Goal: Task Accomplishment & Management: Use online tool/utility

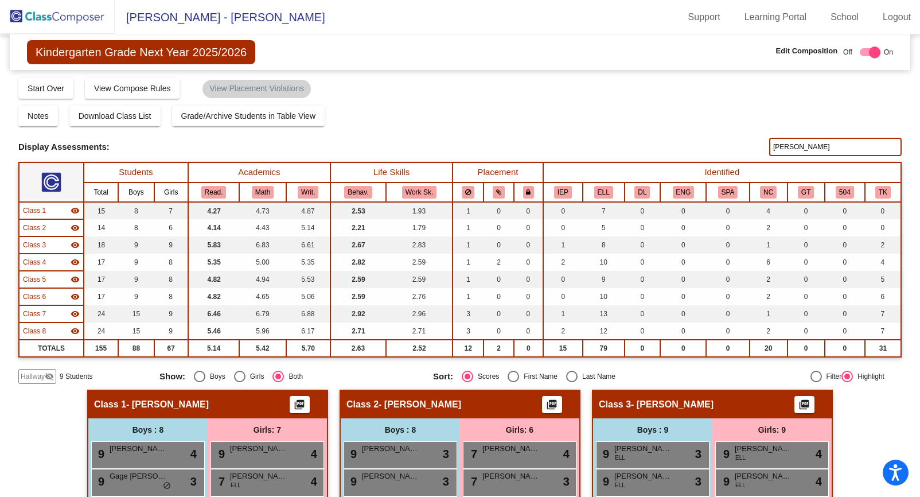
click at [84, 21] on img at bounding box center [57, 17] width 115 height 34
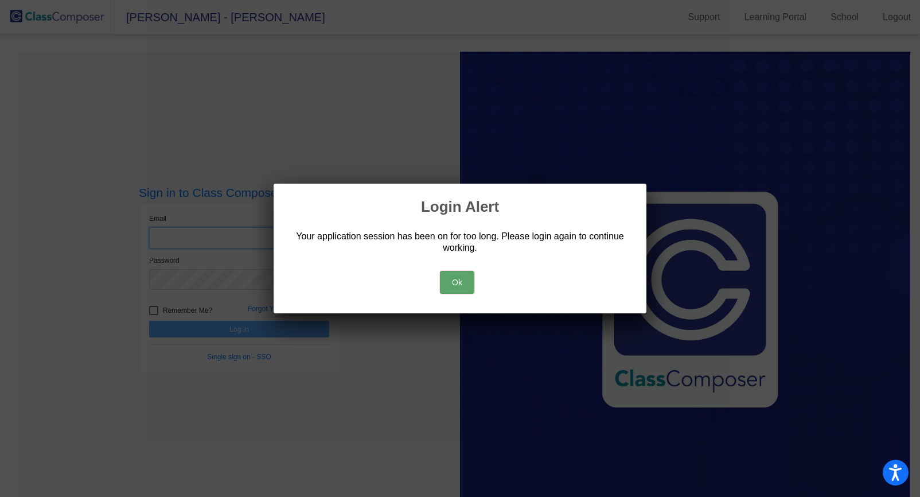
type input "[EMAIL_ADDRESS][DOMAIN_NAME]"
click at [458, 282] on button "Ok" at bounding box center [457, 282] width 34 height 23
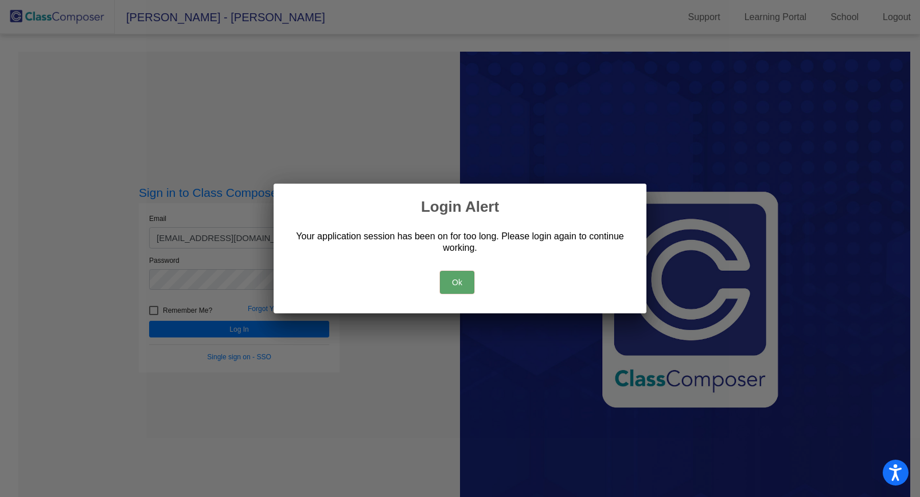
click at [455, 279] on button "Ok" at bounding box center [457, 282] width 34 height 23
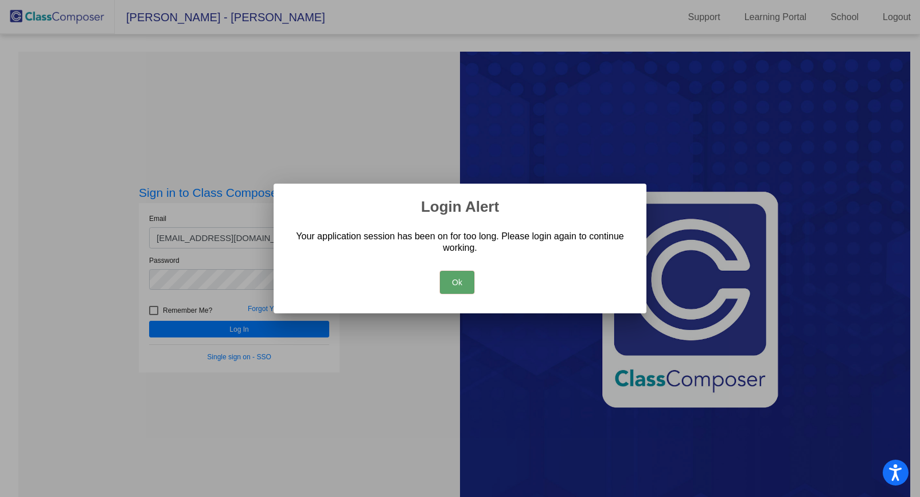
click at [241, 330] on div at bounding box center [460, 248] width 920 height 497
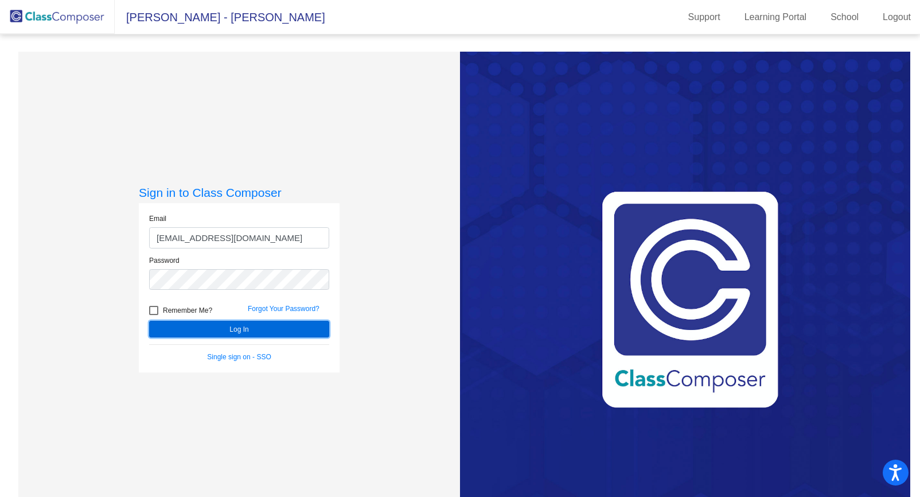
click at [241, 330] on button "Log In" at bounding box center [239, 329] width 180 height 17
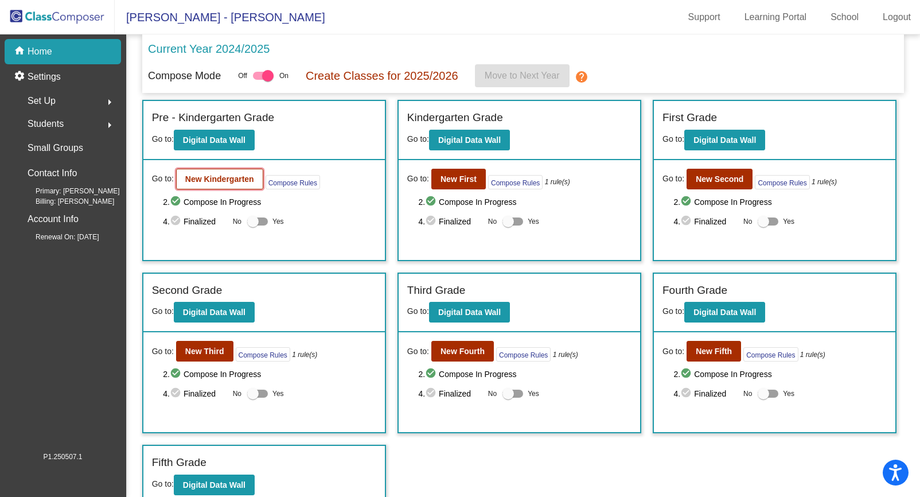
click at [233, 179] on b "New Kindergarten" at bounding box center [219, 178] width 69 height 9
